Goal: Task Accomplishment & Management: Manage account settings

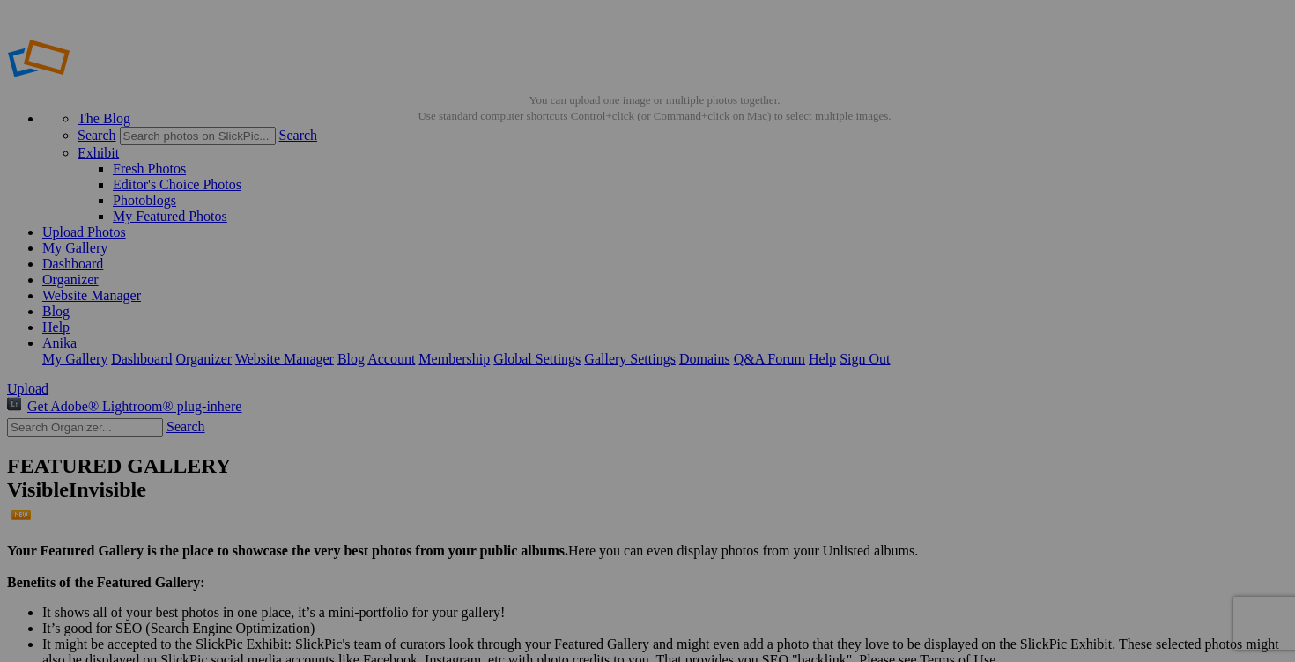
click at [103, 256] on link "Dashboard" at bounding box center [72, 263] width 61 height 15
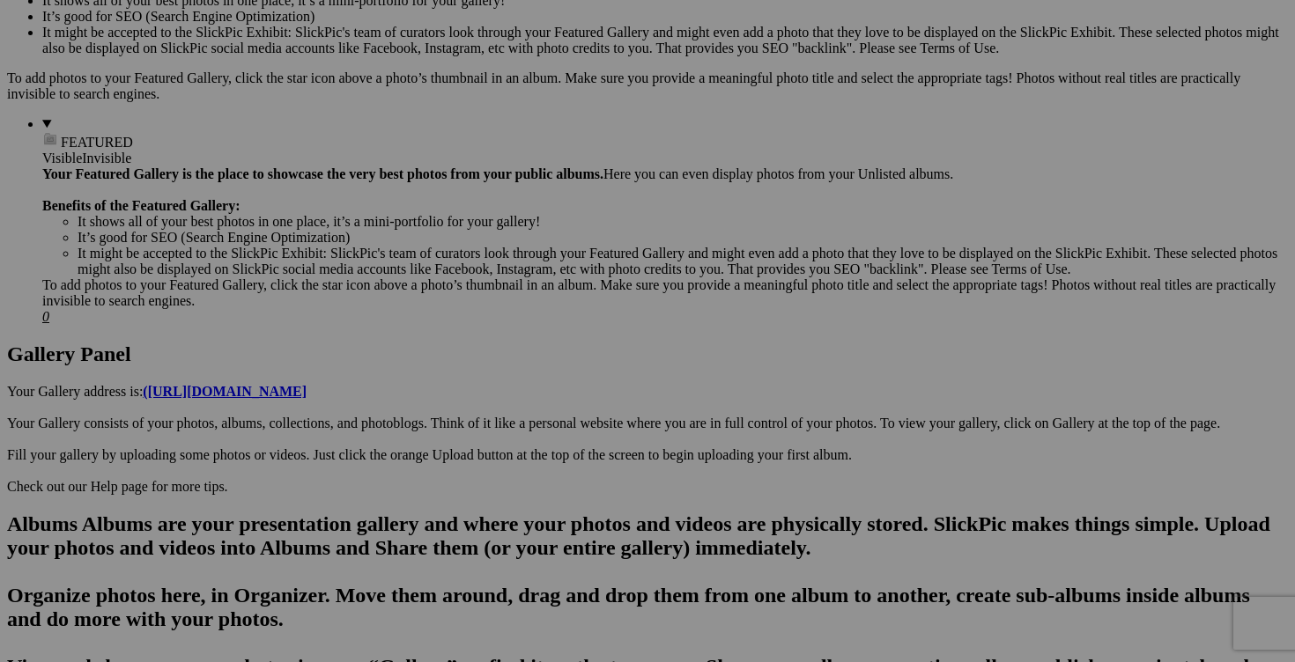
scroll to position [465, 0]
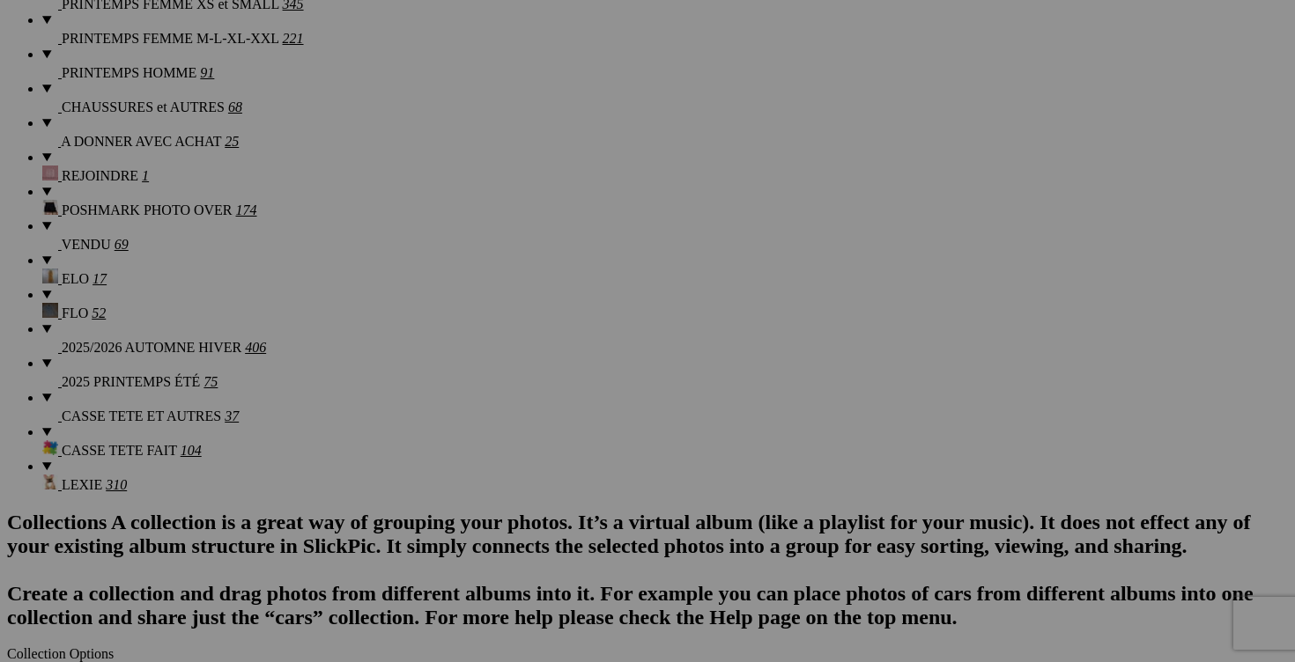
scroll to position [1765, 0]
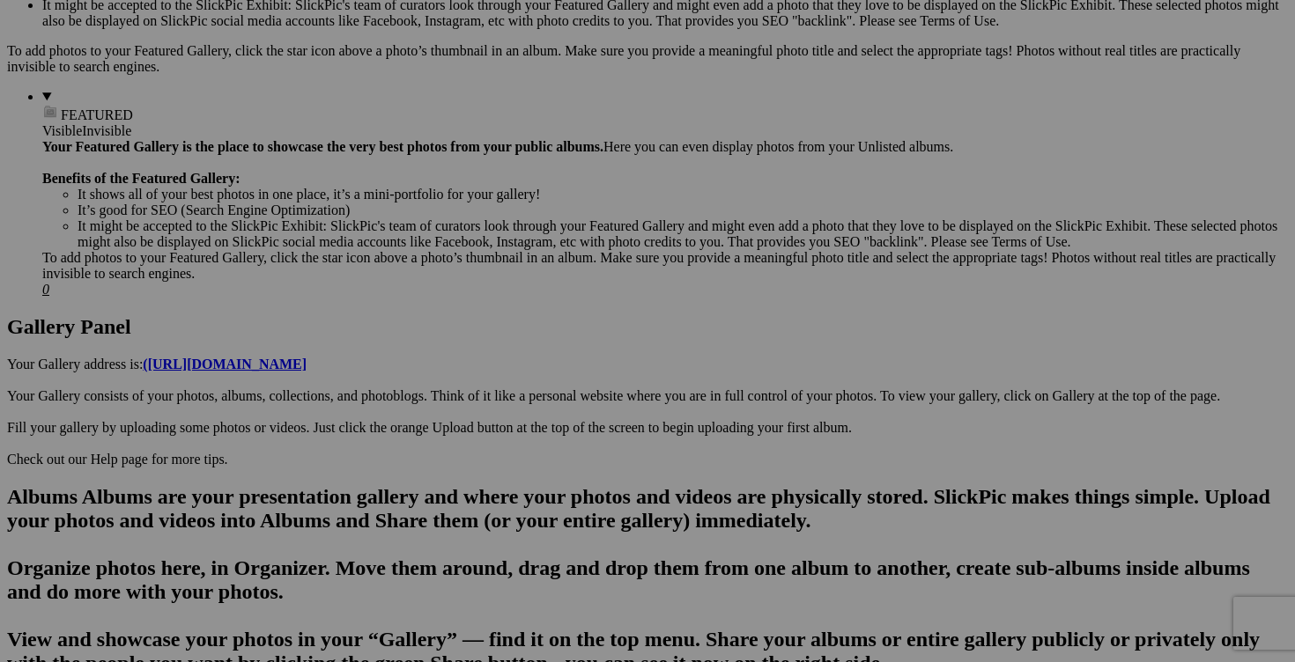
scroll to position [0, 0]
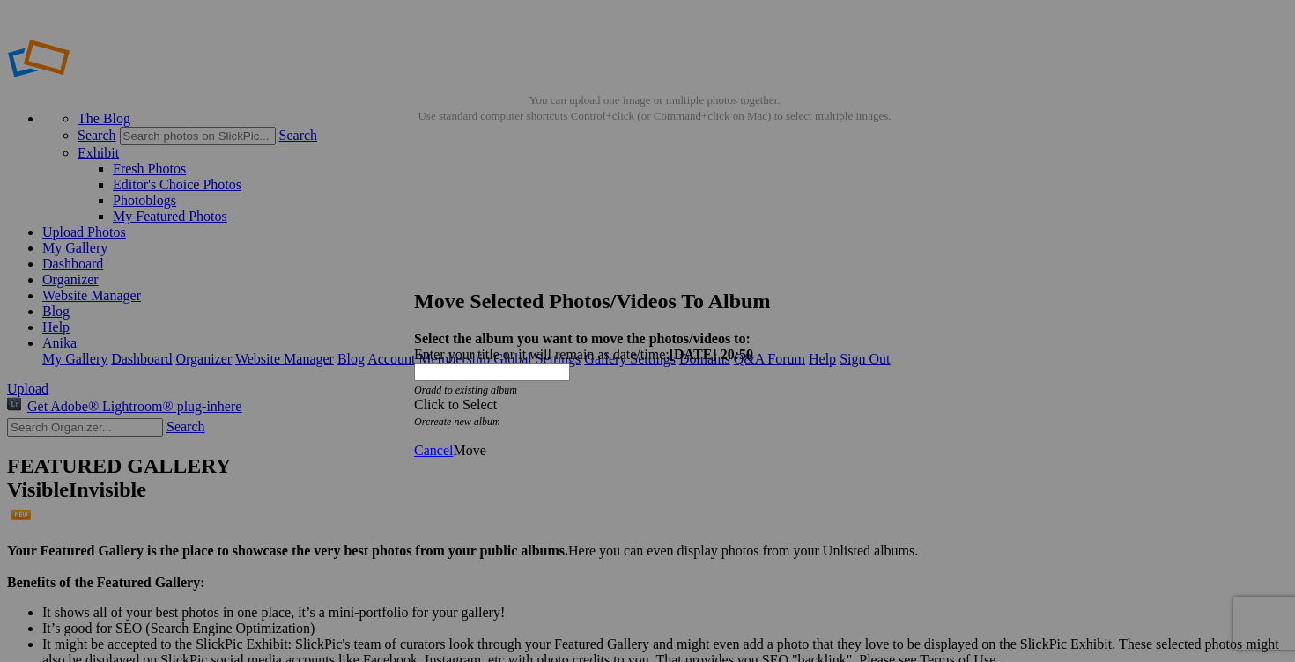
click at [414, 397] on span at bounding box center [414, 404] width 0 height 15
click at [753, 397] on div "Click to Select" at bounding box center [647, 405] width 467 height 16
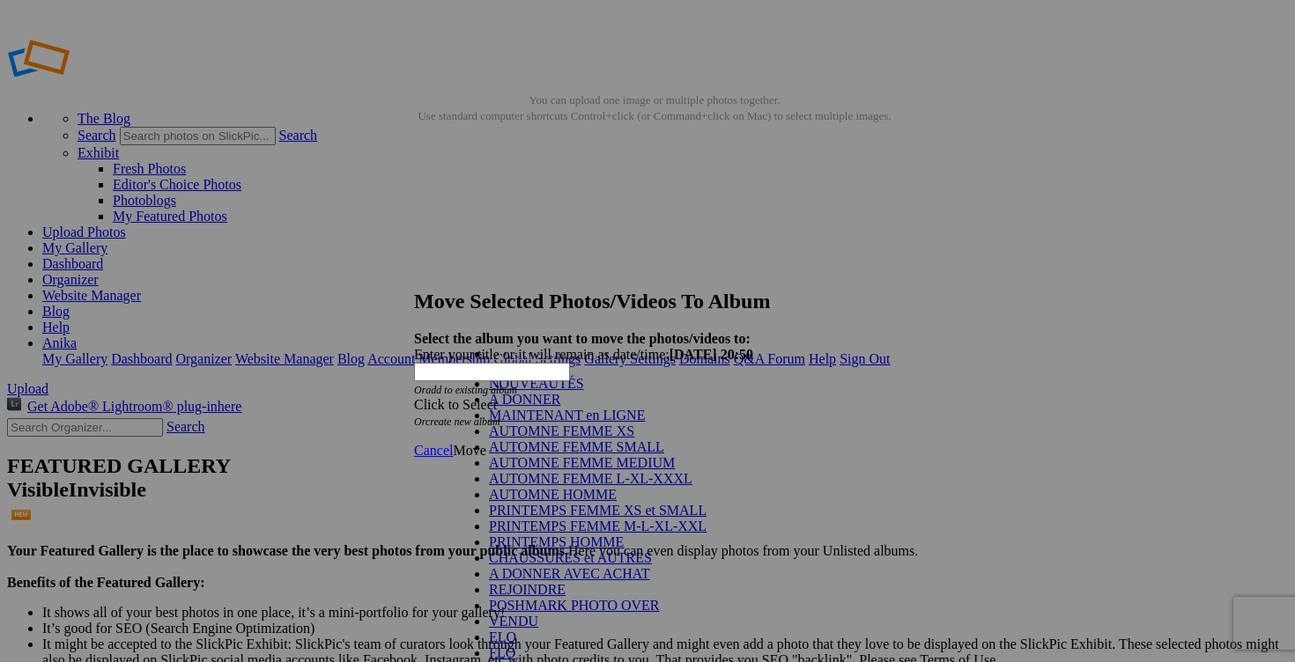
scroll to position [263, 0]
click at [538, 614] on link "VENDU" at bounding box center [513, 621] width 49 height 15
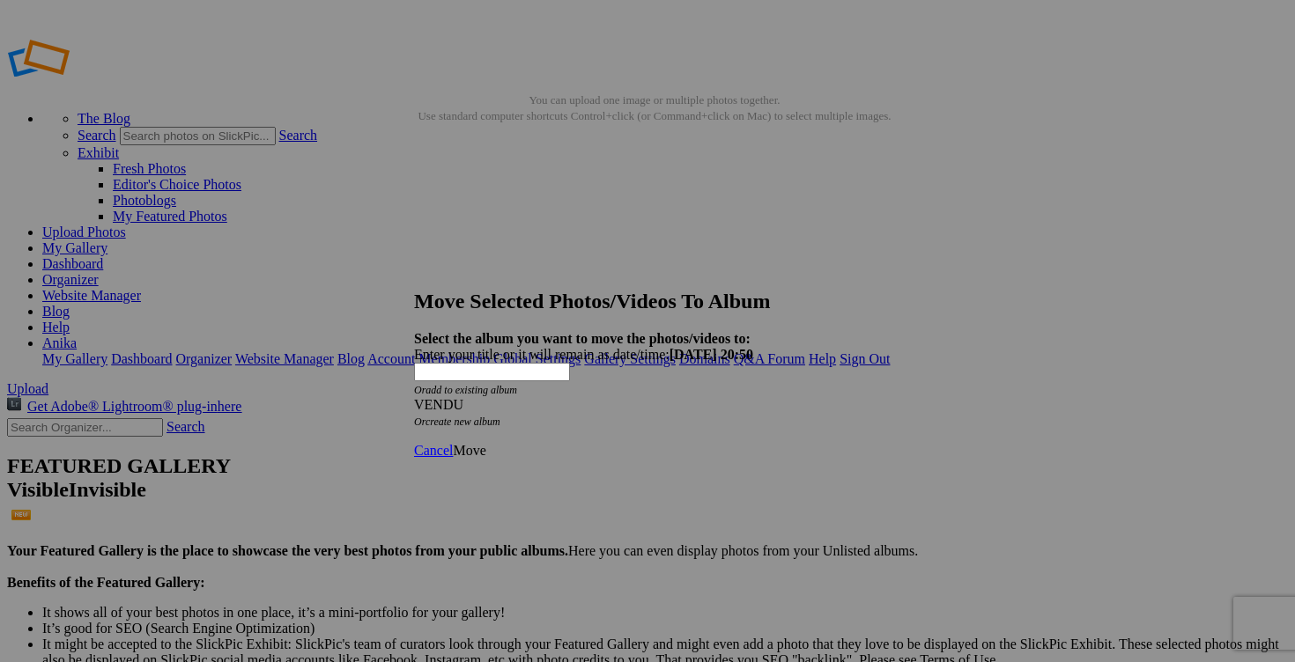
click at [485, 443] on span "Move" at bounding box center [469, 450] width 33 height 15
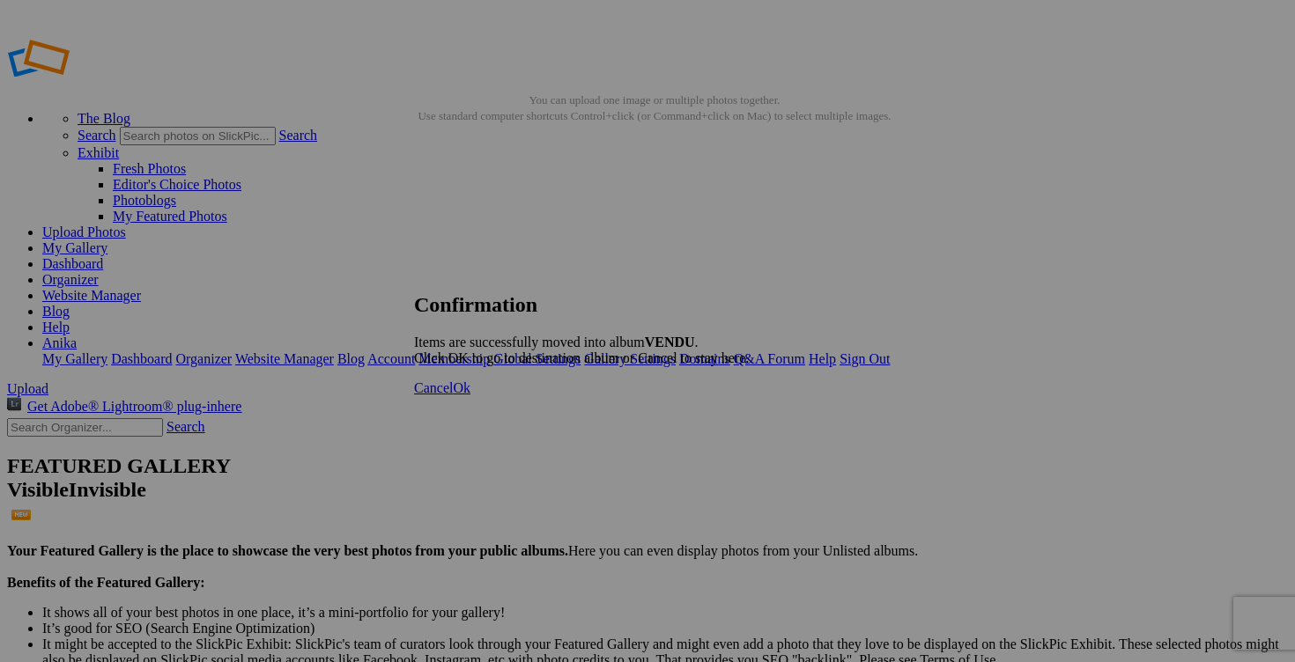
click at [453, 396] on span "Cancel" at bounding box center [433, 388] width 39 height 15
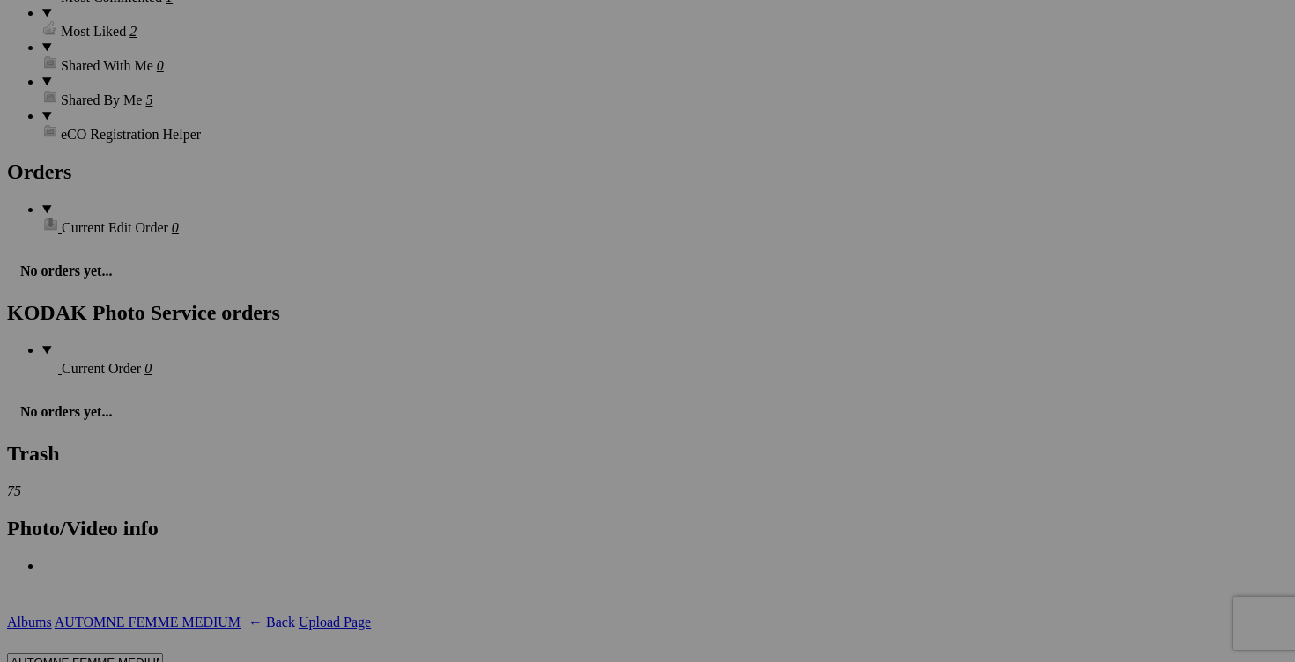
scroll to position [2738, 0]
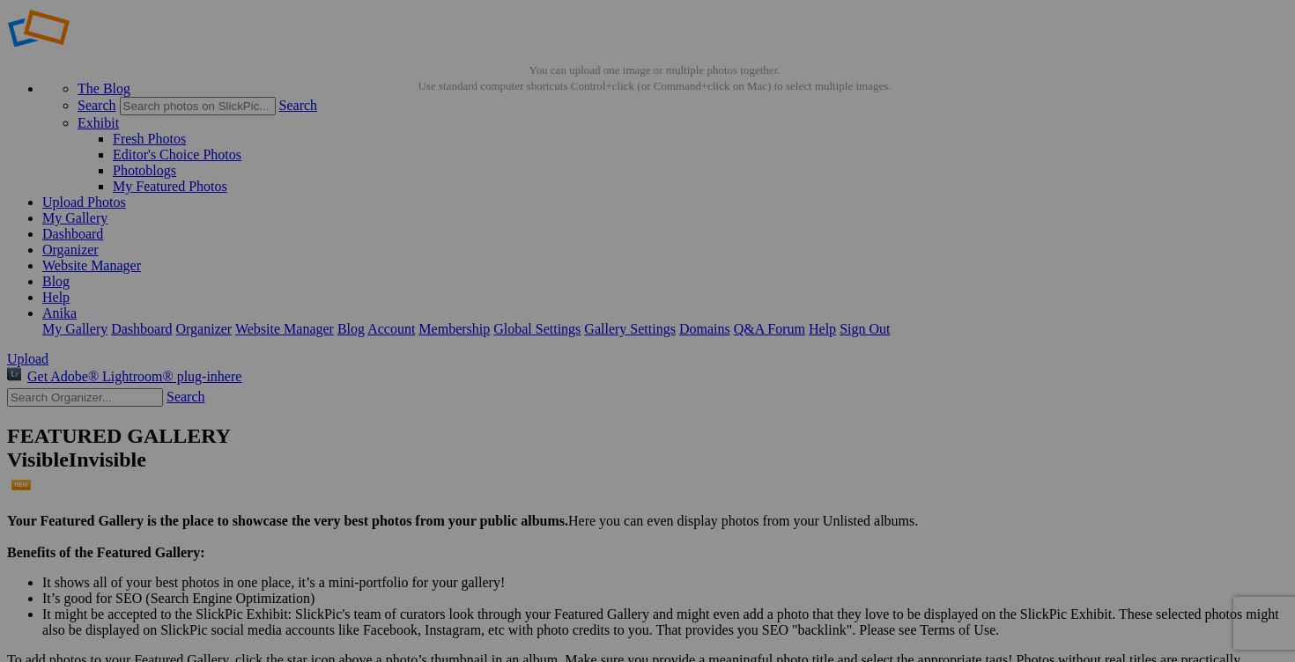
scroll to position [0, 0]
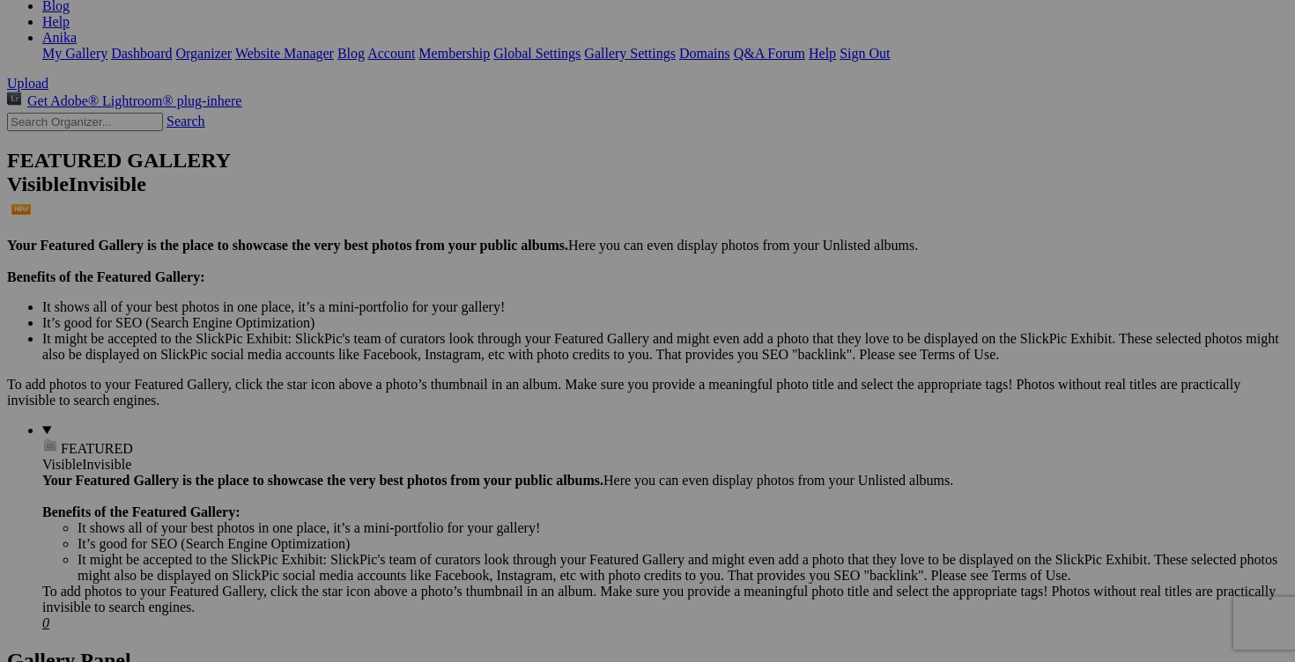
scroll to position [303, 0]
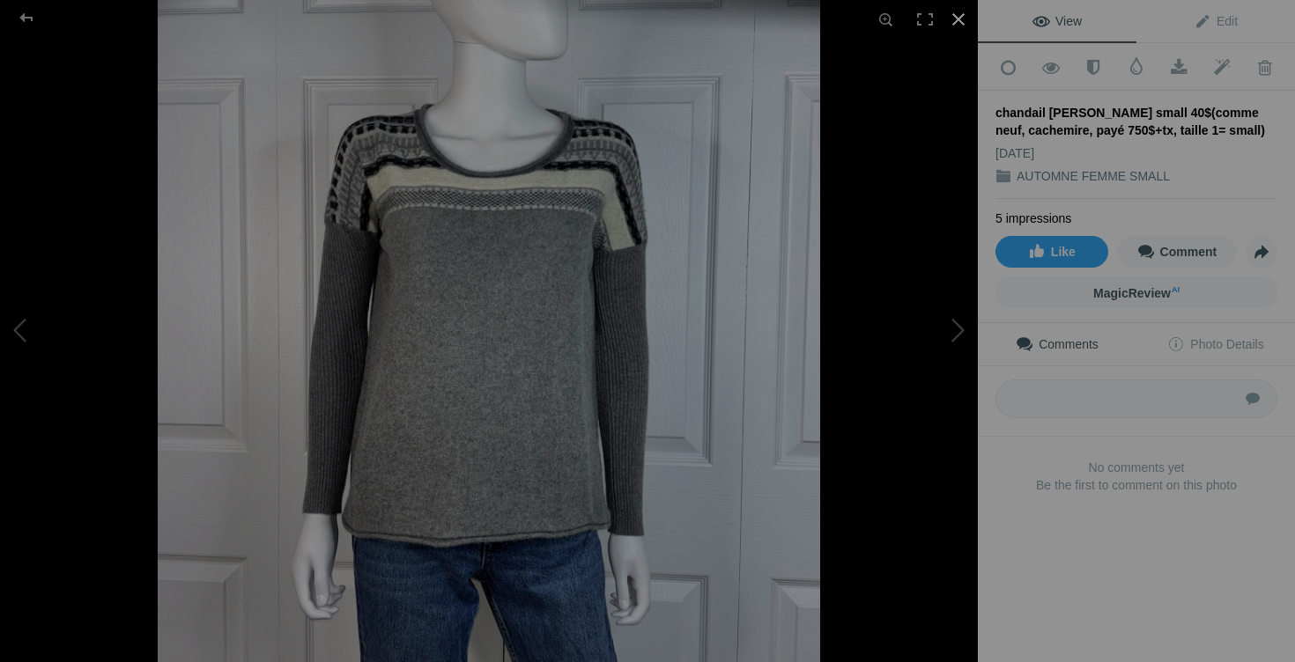
click at [962, 15] on div at bounding box center [958, 19] width 39 height 39
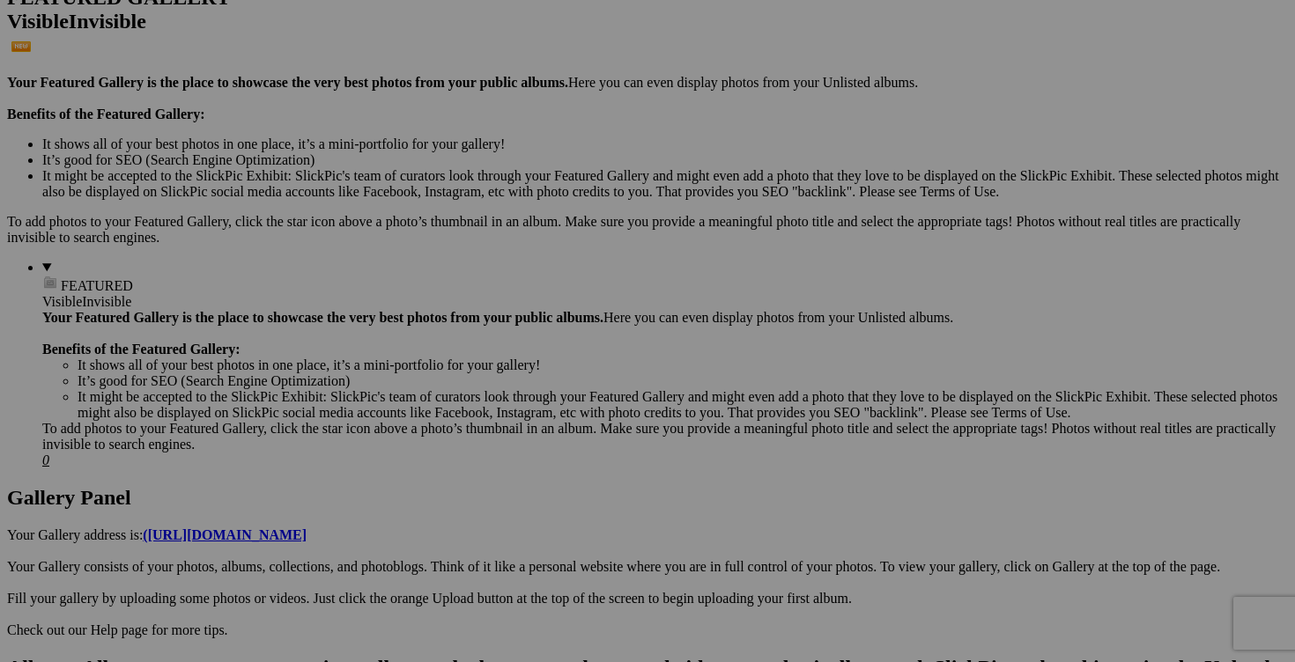
scroll to position [561, 0]
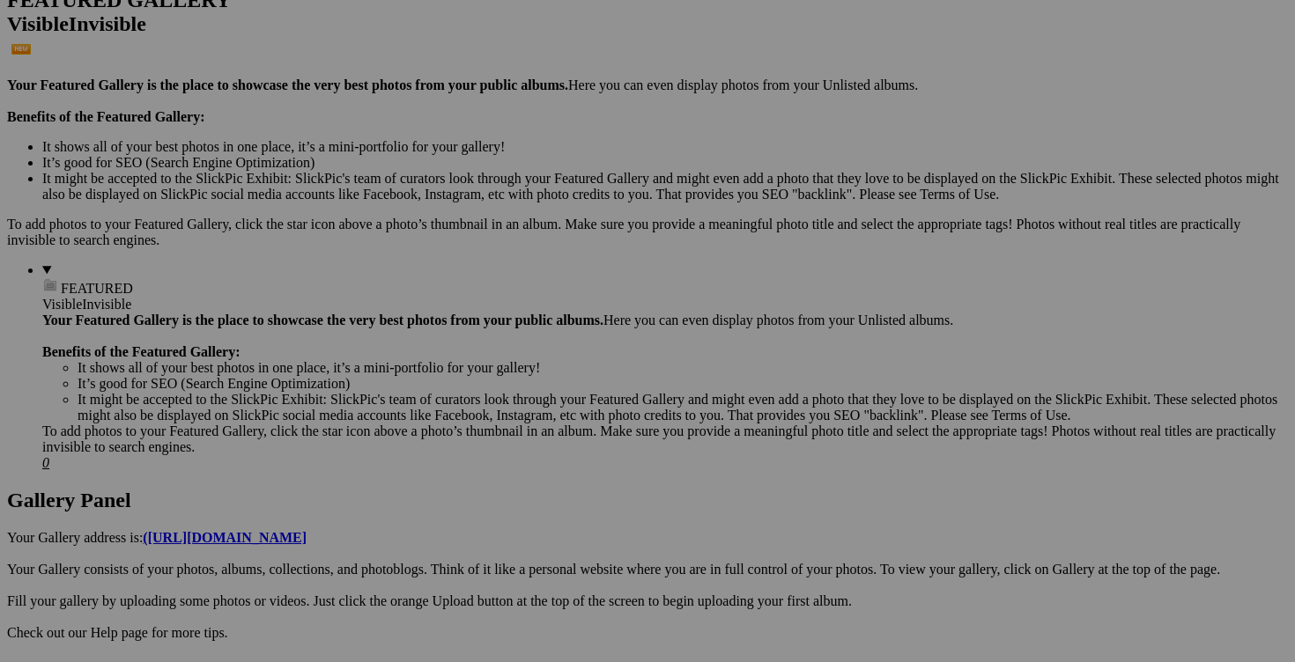
scroll to position [499, 0]
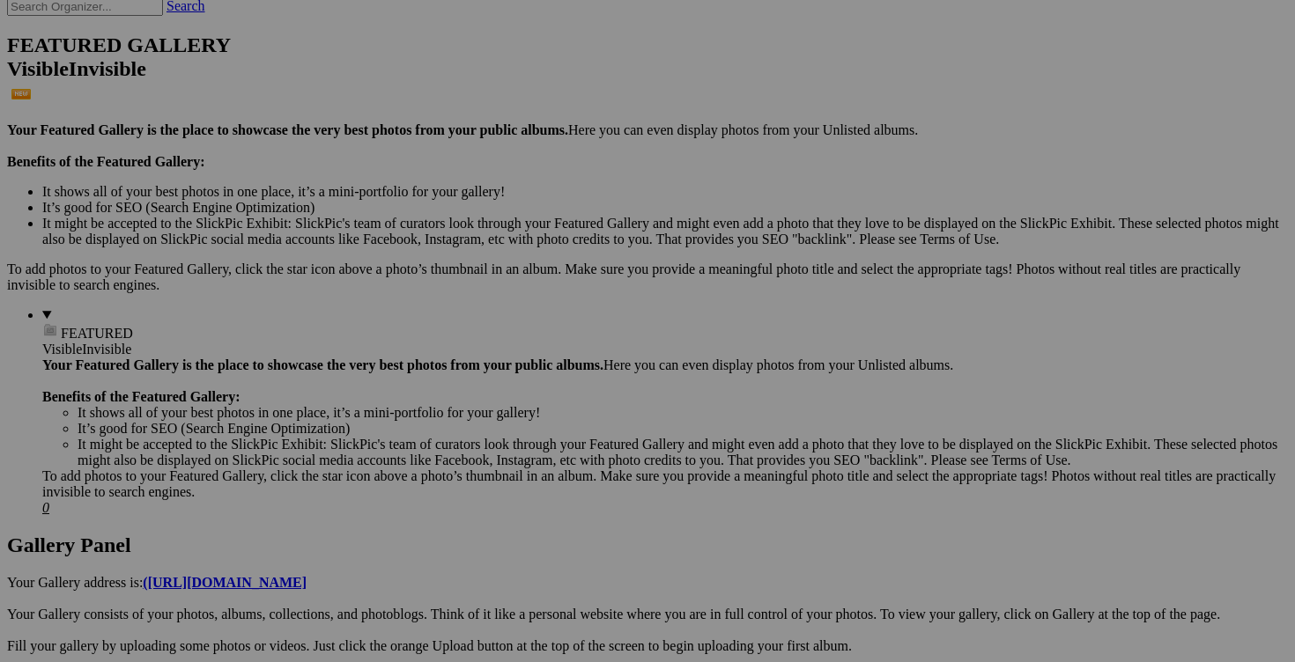
scroll to position [426, 0]
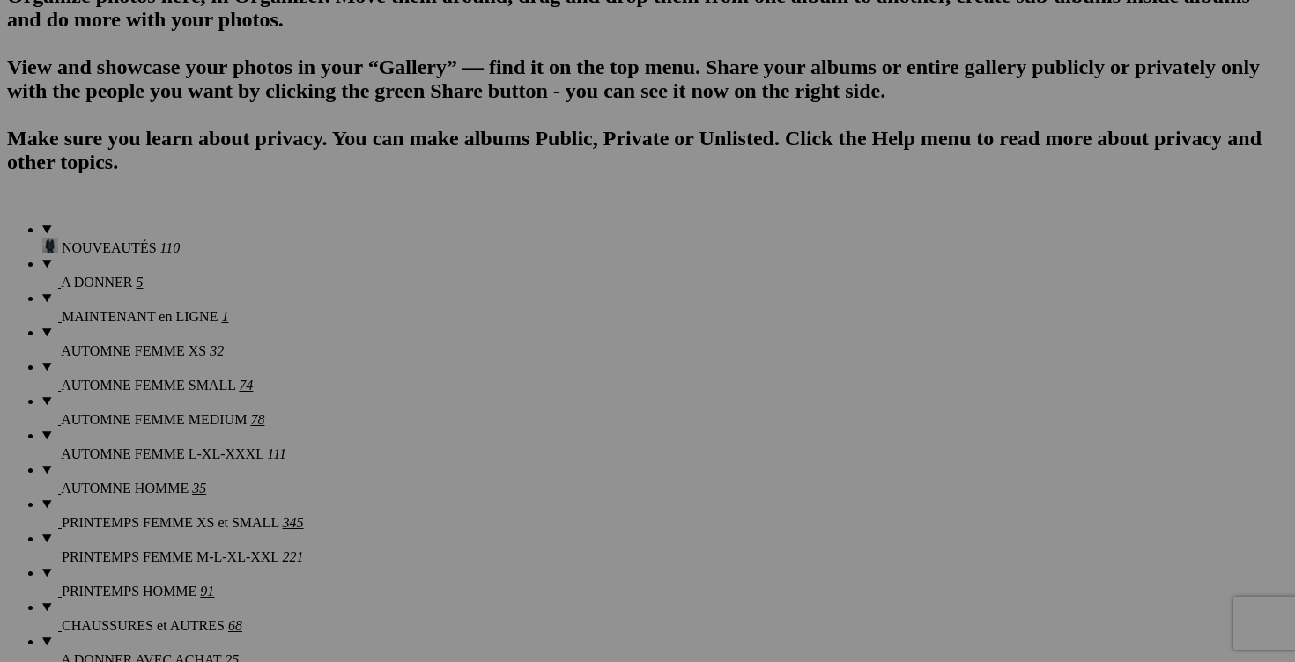
scroll to position [1240, 0]
